Goal: Task Accomplishment & Management: Use online tool/utility

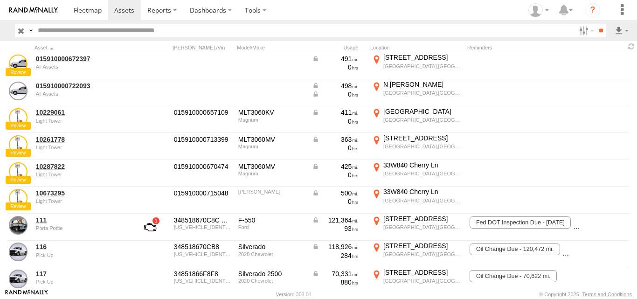
scroll to position [404, 0]
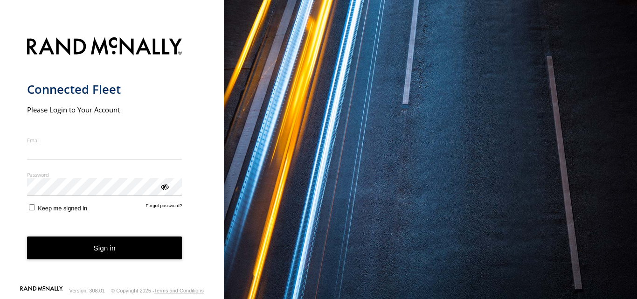
type input "**********"
click at [115, 259] on button "Sign in" at bounding box center [104, 247] width 155 height 23
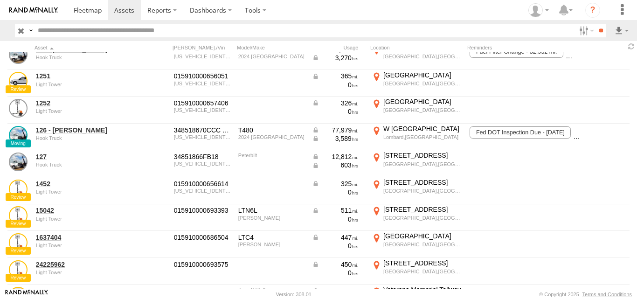
scroll to position [485, 0]
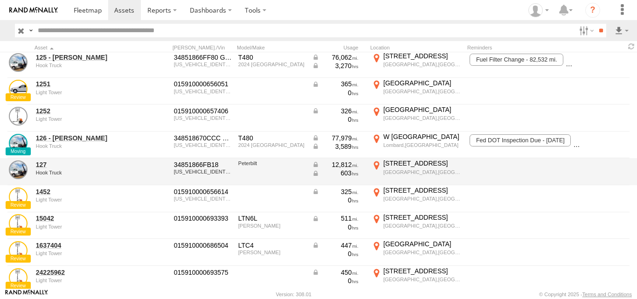
click at [65, 169] on div "127 Hook Truck" at bounding box center [80, 171] width 93 height 25
click at [45, 165] on link "127" at bounding box center [81, 164] width 90 height 8
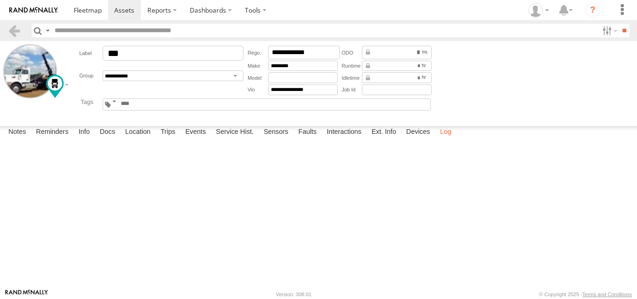
click at [444, 139] on label "Log" at bounding box center [445, 132] width 21 height 13
click at [169, 139] on label "Trips" at bounding box center [168, 132] width 24 height 13
click at [133, 139] on label "Location" at bounding box center [137, 132] width 35 height 13
click at [15, 139] on label "Notes" at bounding box center [17, 132] width 27 height 13
click at [86, 10] on span at bounding box center [88, 10] width 28 height 9
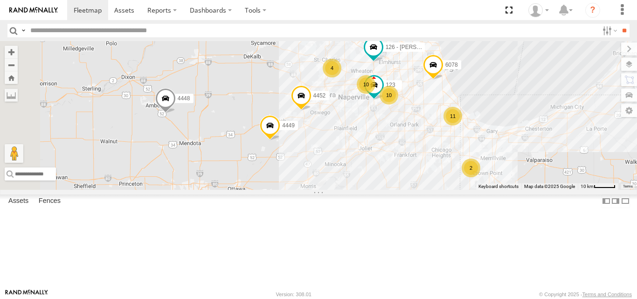
scroll to position [37, 0]
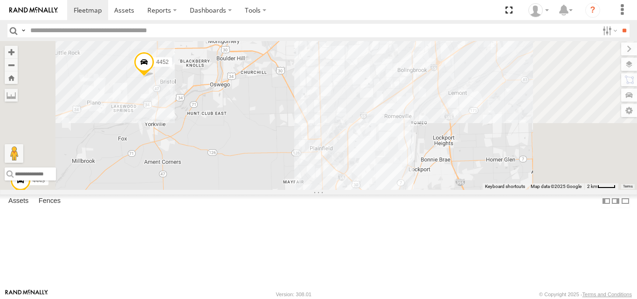
drag, startPoint x: 514, startPoint y: 145, endPoint x: 464, endPoint y: 204, distance: 77.4
click at [464, 189] on div "4449 126 - Cory F 4452 123 6078 4448 10" at bounding box center [318, 115] width 637 height 148
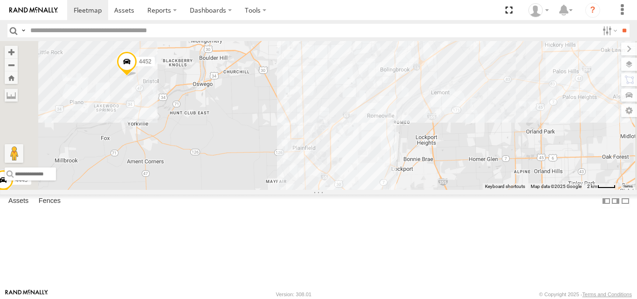
drag, startPoint x: 415, startPoint y: 178, endPoint x: 457, endPoint y: 115, distance: 75.9
click at [457, 115] on div "4449 126 - Cory F 4452 123 6078 4448 10 4450 9 2476" at bounding box center [318, 115] width 637 height 148
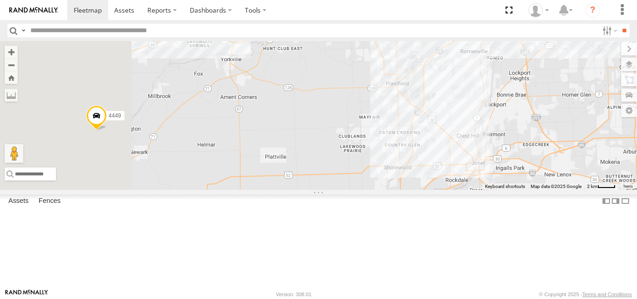
drag, startPoint x: 343, startPoint y: 177, endPoint x: 405, endPoint y: 157, distance: 65.1
click at [405, 157] on div "4449 126 - Cory F 4452 123 6078 4448 10 4450 9 2476" at bounding box center [318, 115] width 637 height 148
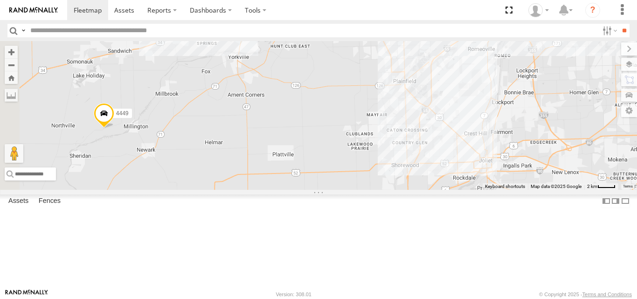
scroll to position [173, 0]
click at [0, 0] on div "127" at bounding box center [0, 0] width 0 height 0
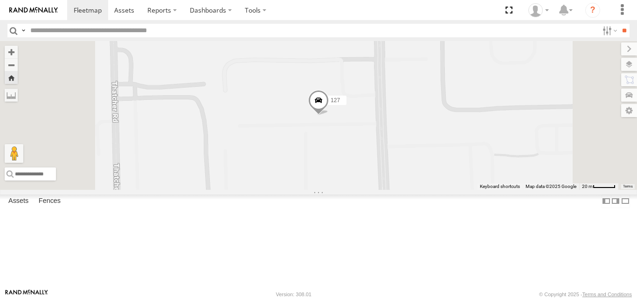
click at [329, 116] on span at bounding box center [318, 102] width 21 height 25
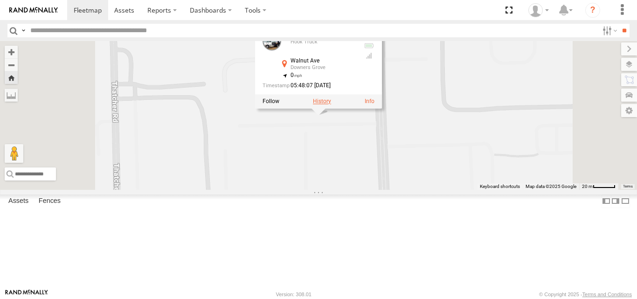
click at [331, 105] on label at bounding box center [322, 101] width 18 height 7
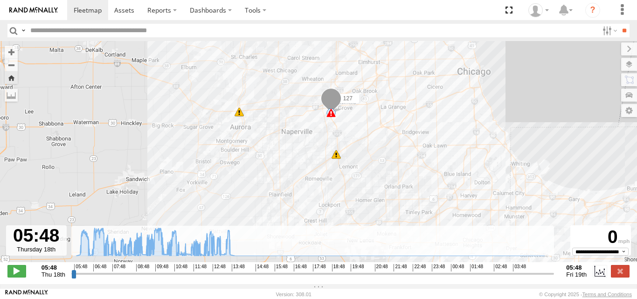
drag, startPoint x: 429, startPoint y: 186, endPoint x: 431, endPoint y: 120, distance: 66.7
click at [431, 120] on div "127 09:46 Thu 10:08 Thu 13:47 Thu 05:32 Fri" at bounding box center [318, 156] width 637 height 231
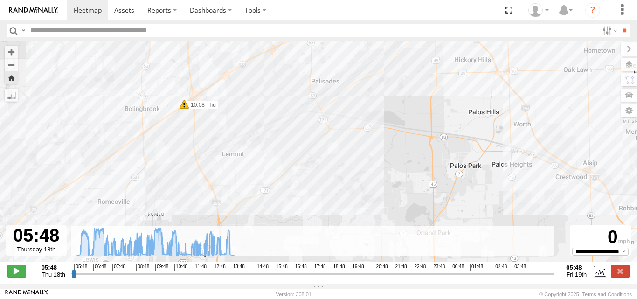
click at [184, 108] on span at bounding box center [183, 104] width 9 height 9
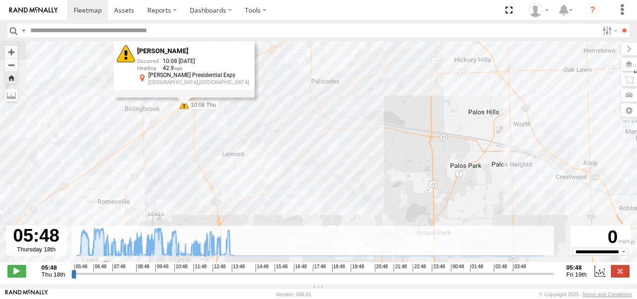
click at [184, 97] on div "Harsh Braking 10:08 09/18/2025 42.9 Barack Obama Presidential Expy Bolingbrook,…" at bounding box center [184, 69] width 141 height 56
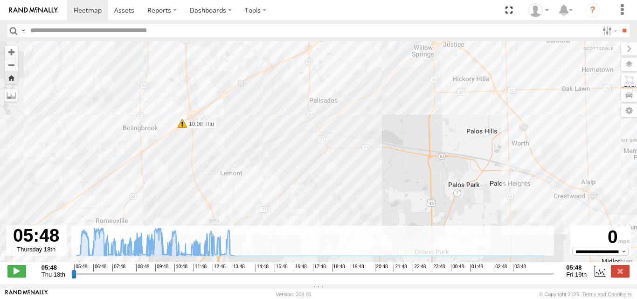
drag, startPoint x: 263, startPoint y: 120, endPoint x: 253, endPoint y: 171, distance: 51.7
click at [253, 171] on div "127 09:46 Thu 10:08 Thu 13:47 Thu 05:32 Fri" at bounding box center [318, 156] width 637 height 231
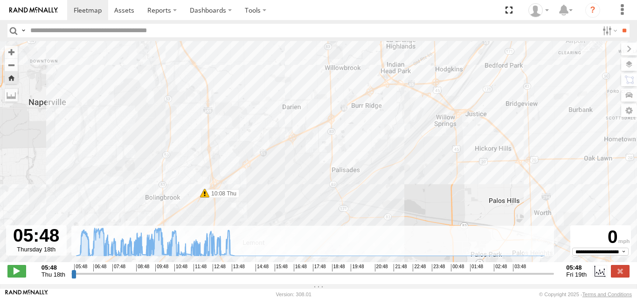
drag, startPoint x: 222, startPoint y: 154, endPoint x: 258, endPoint y: 184, distance: 46.7
click at [258, 184] on div "127 09:46 Thu 10:08 Thu 13:47 Thu 05:32 Fri" at bounding box center [318, 156] width 637 height 231
click at [14, 277] on span at bounding box center [16, 271] width 19 height 12
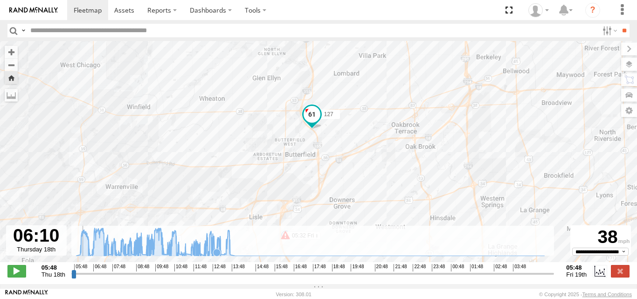
click at [217, 254] on icon at bounding box center [216, 251] width 7 height 7
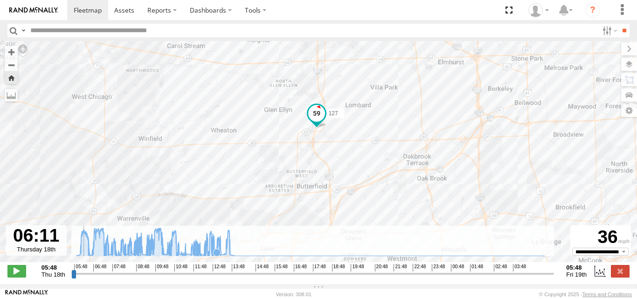
click at [217, 254] on icon at bounding box center [216, 251] width 7 height 7
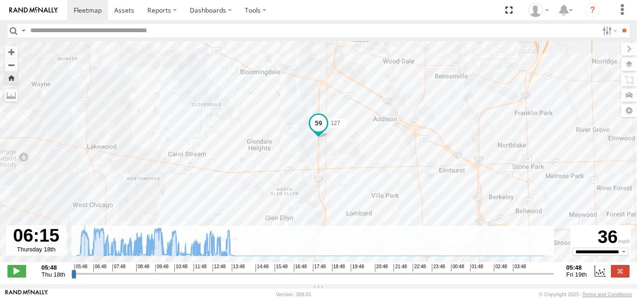
click at [223, 254] on icon at bounding box center [310, 242] width 477 height 28
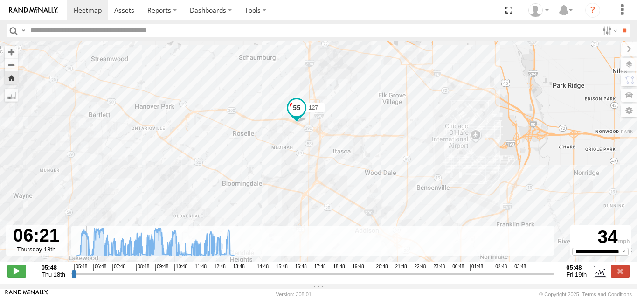
click at [207, 274] on input "range" at bounding box center [312, 273] width 483 height 9
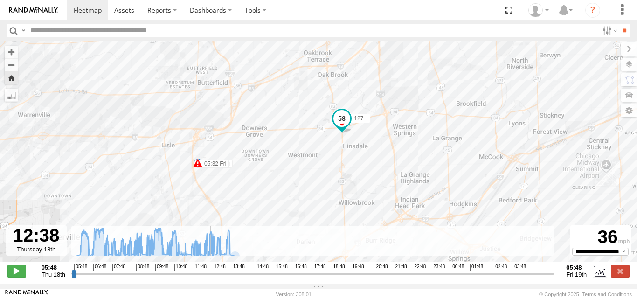
drag, startPoint x: 351, startPoint y: 196, endPoint x: 361, endPoint y: 92, distance: 104.4
click at [361, 92] on div "127 09:46 Thu 10:08 Thu 13:47 Thu 05:32 Fri" at bounding box center [318, 156] width 637 height 231
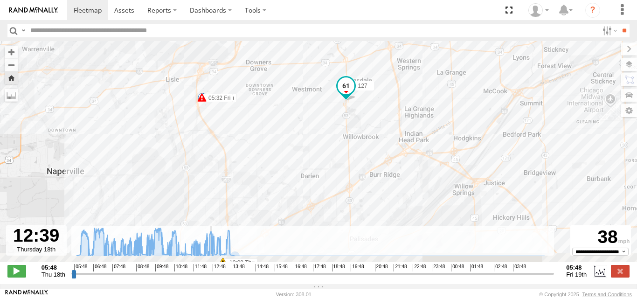
drag, startPoint x: 381, startPoint y: 173, endPoint x: 383, endPoint y: 85, distance: 88.1
click at [383, 85] on div "127 09:46 Thu 10:08 Thu 13:47 Thu 05:32 Fri" at bounding box center [318, 156] width 637 height 231
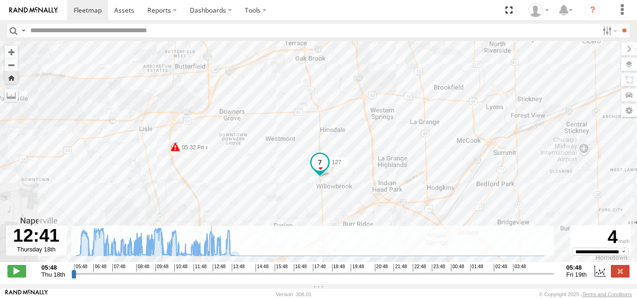
drag, startPoint x: 373, startPoint y: 171, endPoint x: 386, endPoint y: 102, distance: 70.1
click at [386, 102] on div "127 09:46 Thu 10:08 Thu 13:47 Thu 05:32 Fri" at bounding box center [318, 156] width 637 height 231
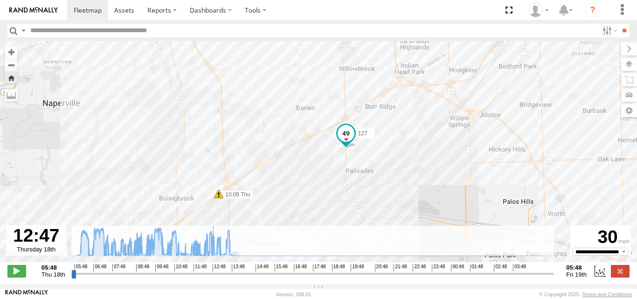
drag, startPoint x: 393, startPoint y: 191, endPoint x: 399, endPoint y: 98, distance: 93.0
click at [399, 98] on div "127 09:46 Thu 10:08 Thu 13:47 Thu 05:32 Fri" at bounding box center [318, 156] width 637 height 231
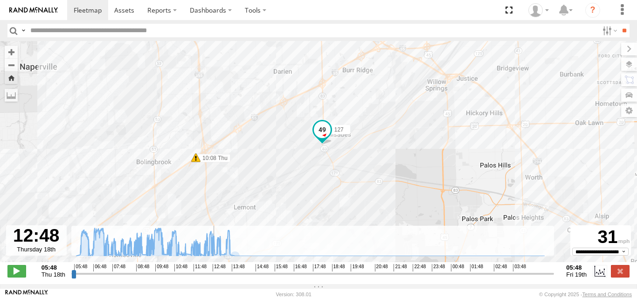
drag, startPoint x: 403, startPoint y: 159, endPoint x: 409, endPoint y: 127, distance: 32.4
click at [405, 144] on div "127 09:46 Thu 10:08 Thu 13:47 Thu 05:32 Fri" at bounding box center [318, 156] width 637 height 231
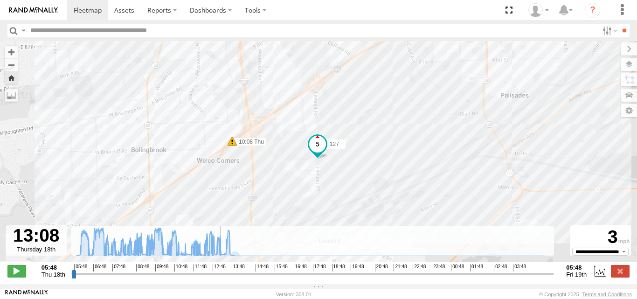
drag, startPoint x: 275, startPoint y: 79, endPoint x: 279, endPoint y: 137, distance: 57.9
click at [279, 137] on div "127 09:46 Thu 10:08 Thu 13:47 Thu 05:32 Fri" at bounding box center [318, 156] width 637 height 231
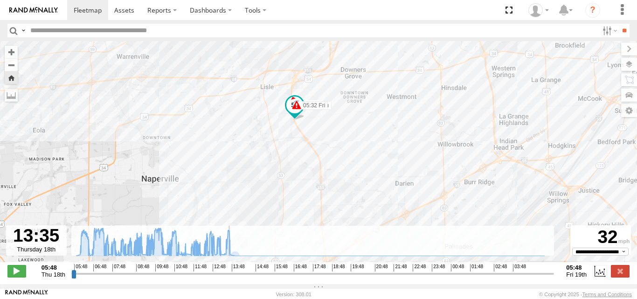
type input "**********"
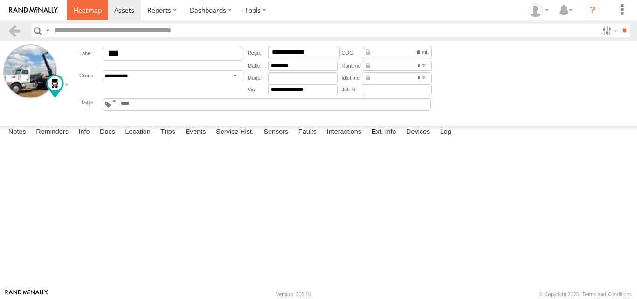
click at [94, 12] on span at bounding box center [88, 10] width 28 height 9
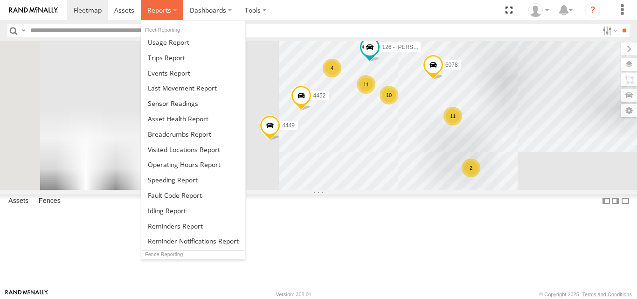
click at [169, 8] on span at bounding box center [159, 10] width 24 height 9
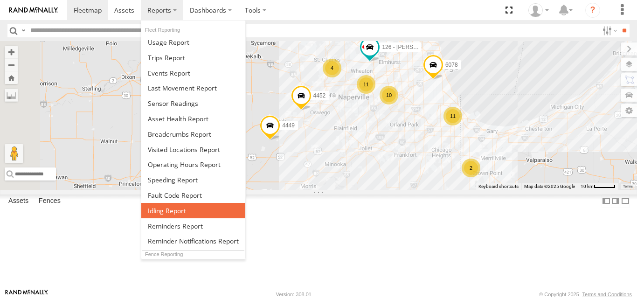
click at [160, 210] on span at bounding box center [167, 210] width 38 height 9
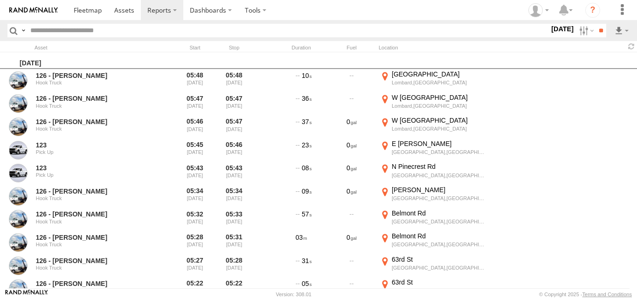
click at [87, 31] on input "text" at bounding box center [288, 31] width 522 height 14
click at [595, 24] on input "**" at bounding box center [600, 31] width 11 height 14
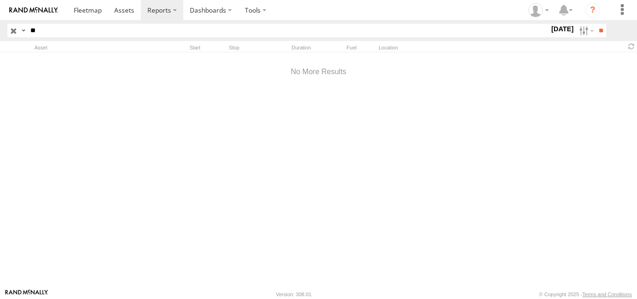
type input "*"
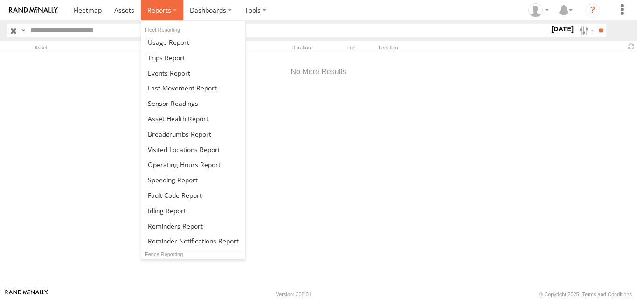
click at [157, 11] on span at bounding box center [159, 10] width 24 height 9
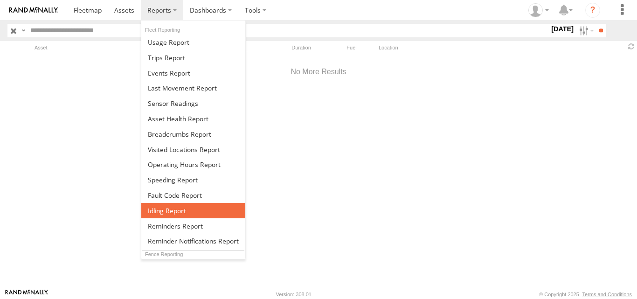
click at [168, 207] on span at bounding box center [167, 210] width 38 height 9
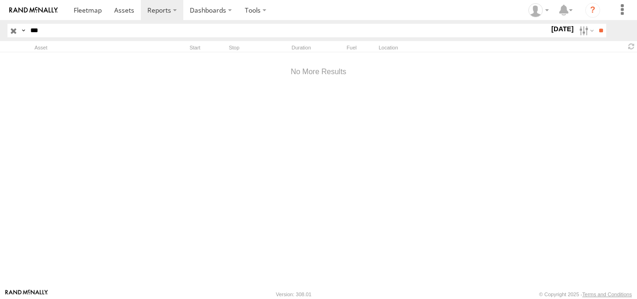
click at [11, 32] on input "button" at bounding box center [13, 31] width 12 height 14
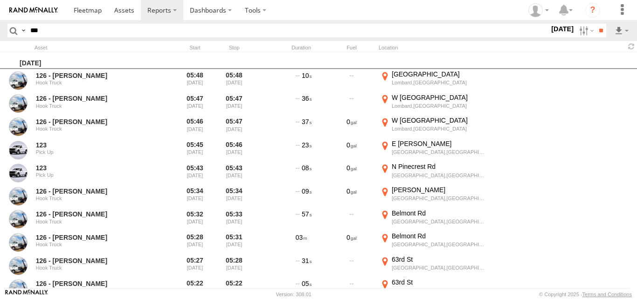
click at [552, 28] on label "[DATE]" at bounding box center [562, 29] width 26 height 10
click at [0, 0] on label at bounding box center [0, 0] width 0 height 0
click at [597, 31] on input "**" at bounding box center [600, 31] width 11 height 14
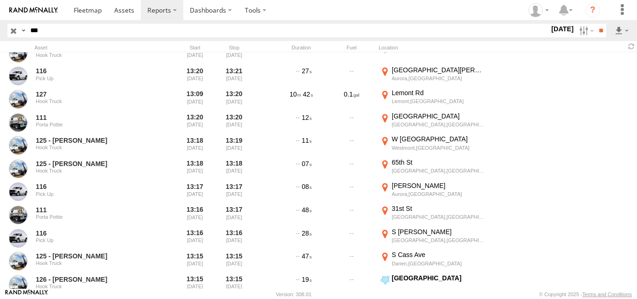
scroll to position [1939, 0]
